Goal: Navigation & Orientation: Find specific page/section

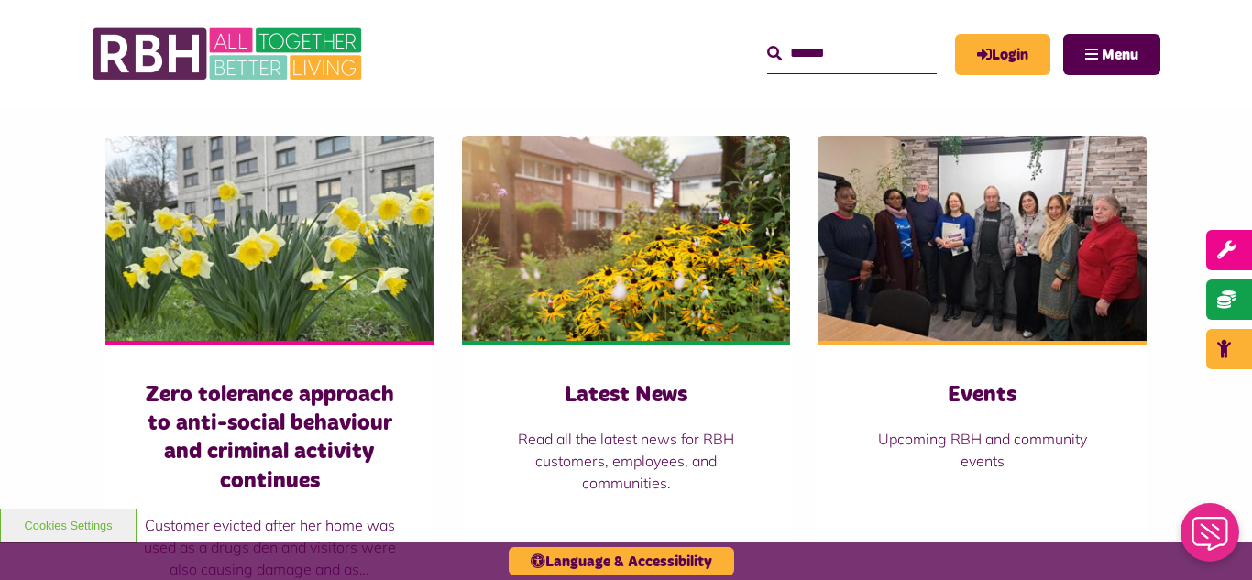
scroll to position [1246, 0]
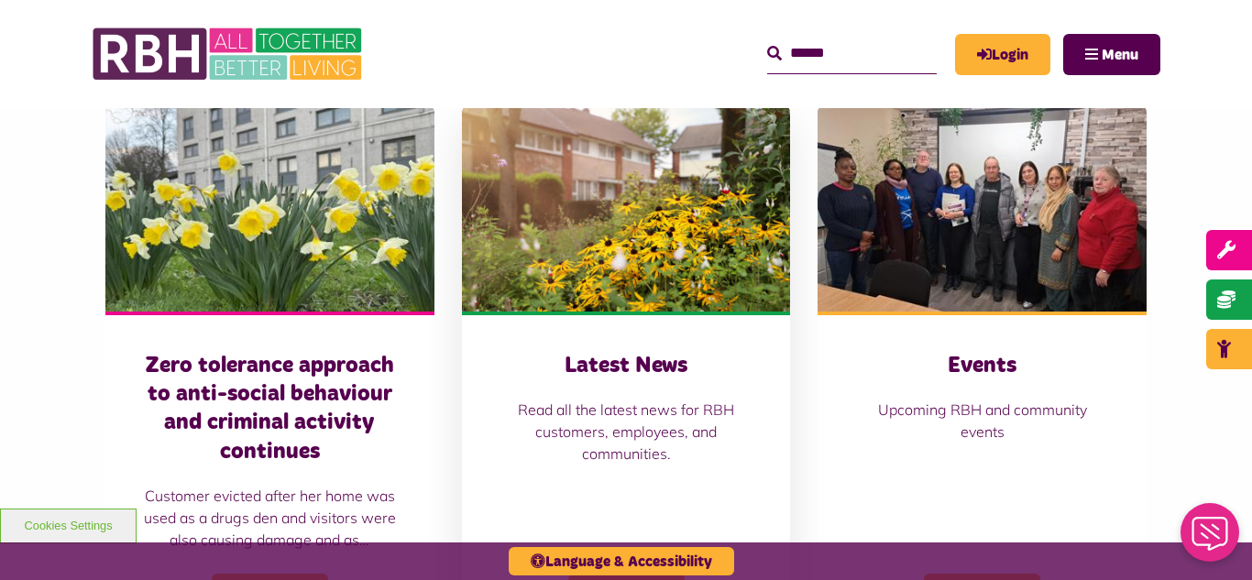
click at [593, 257] on img at bounding box center [626, 208] width 329 height 205
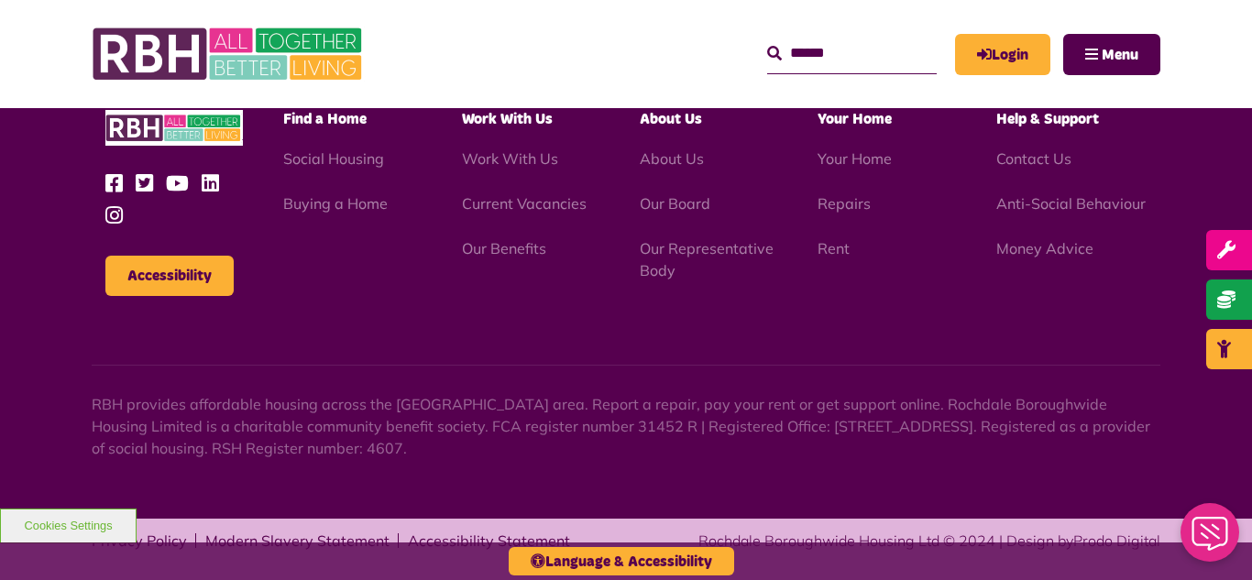
scroll to position [1995, 0]
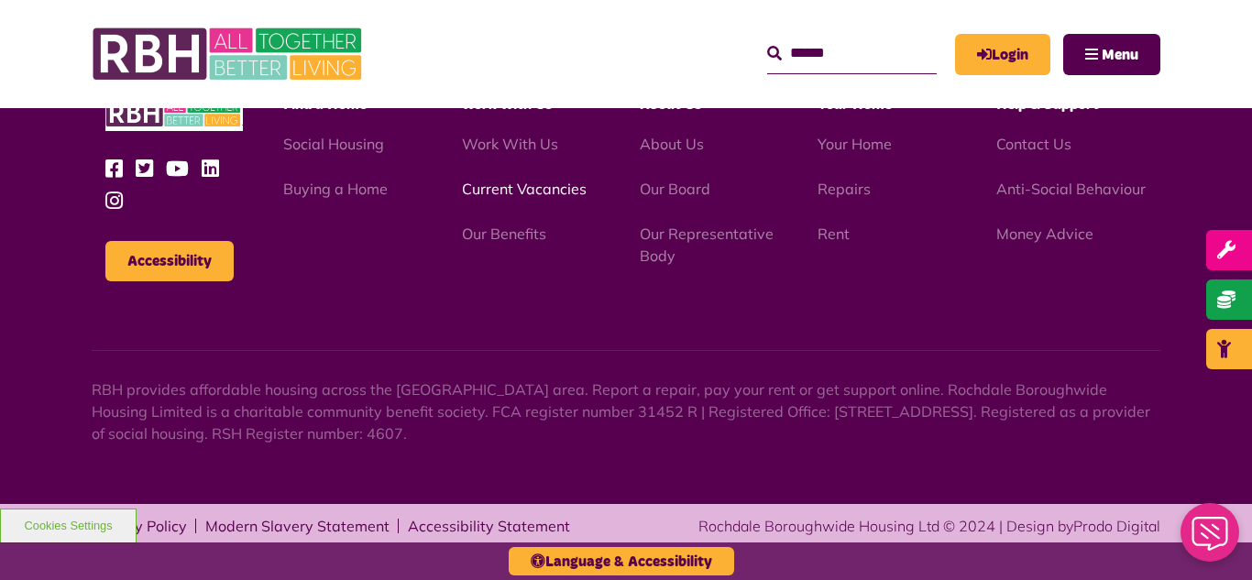
click at [527, 187] on link "Current Vacancies" at bounding box center [524, 189] width 125 height 18
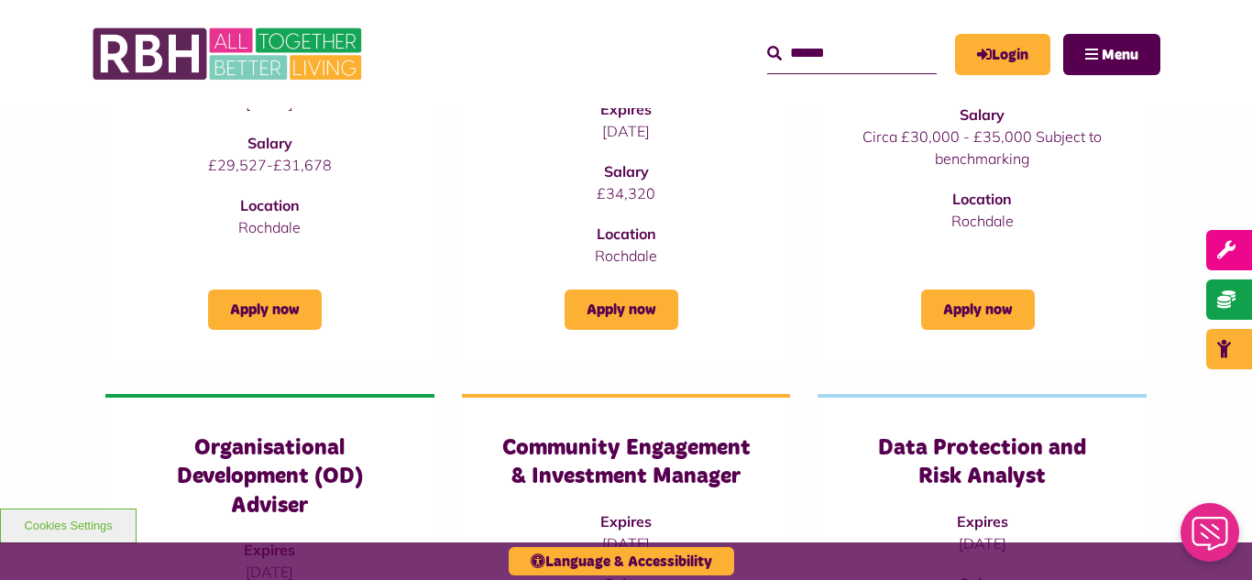
scroll to position [953, 0]
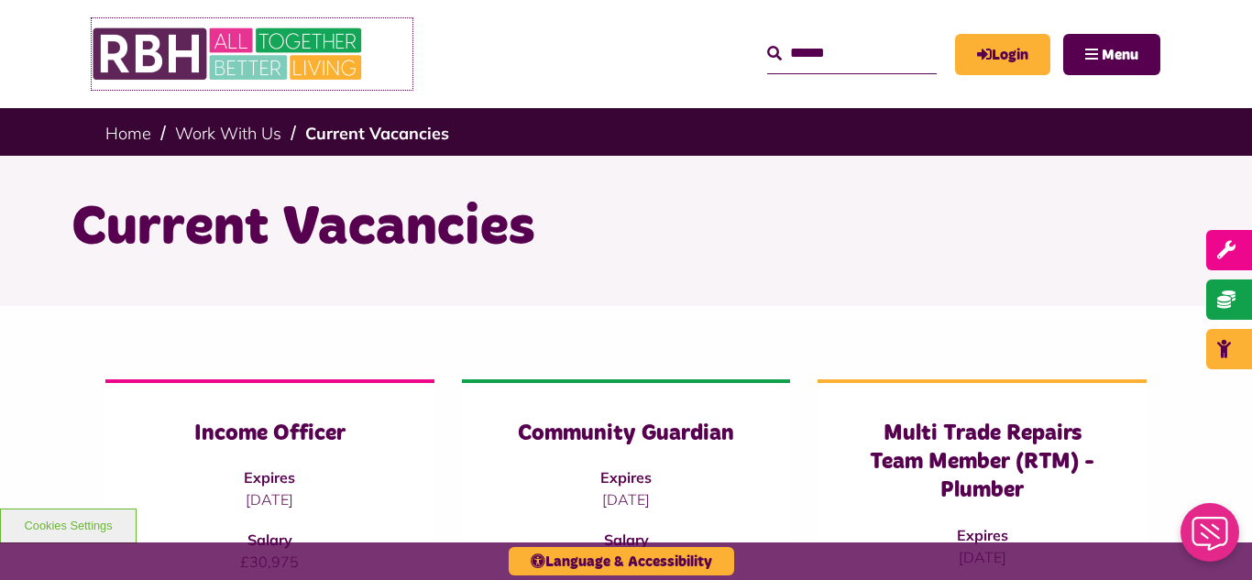
click at [226, 50] on img at bounding box center [229, 53] width 275 height 71
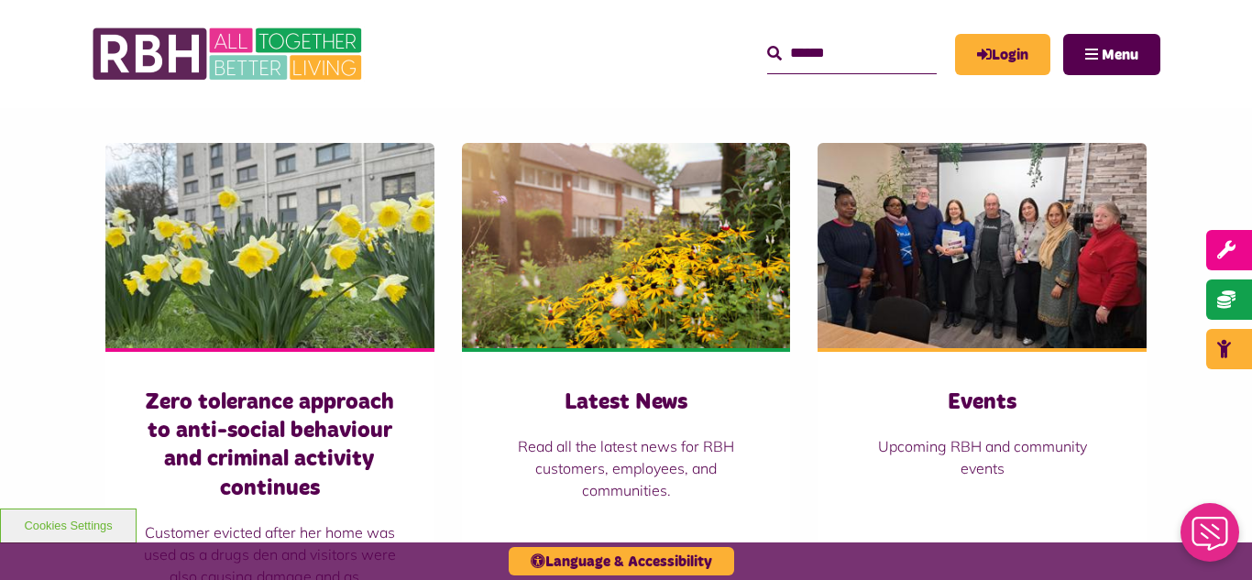
scroll to position [1246, 0]
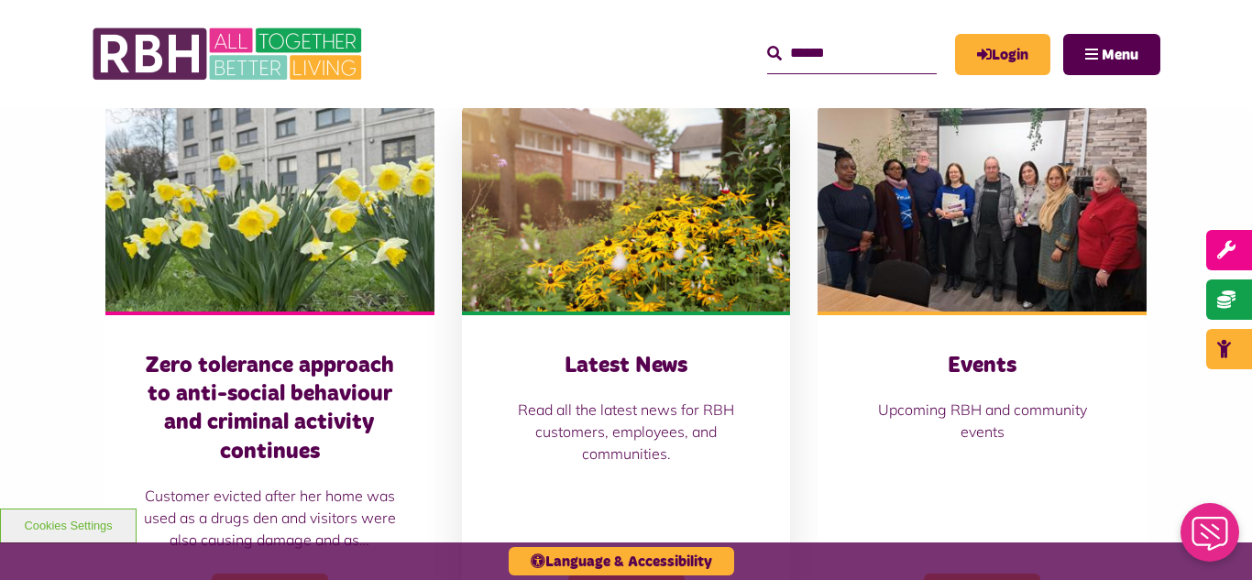
click at [590, 185] on img at bounding box center [626, 208] width 329 height 205
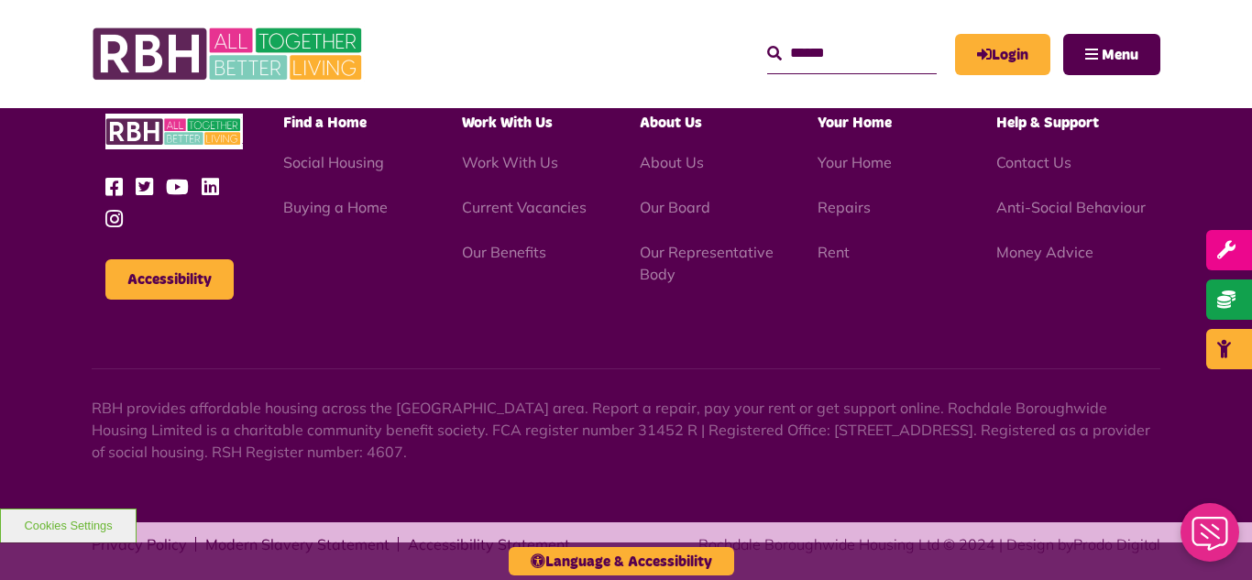
scroll to position [1995, 0]
